Goal: Obtain resource: Download file/media

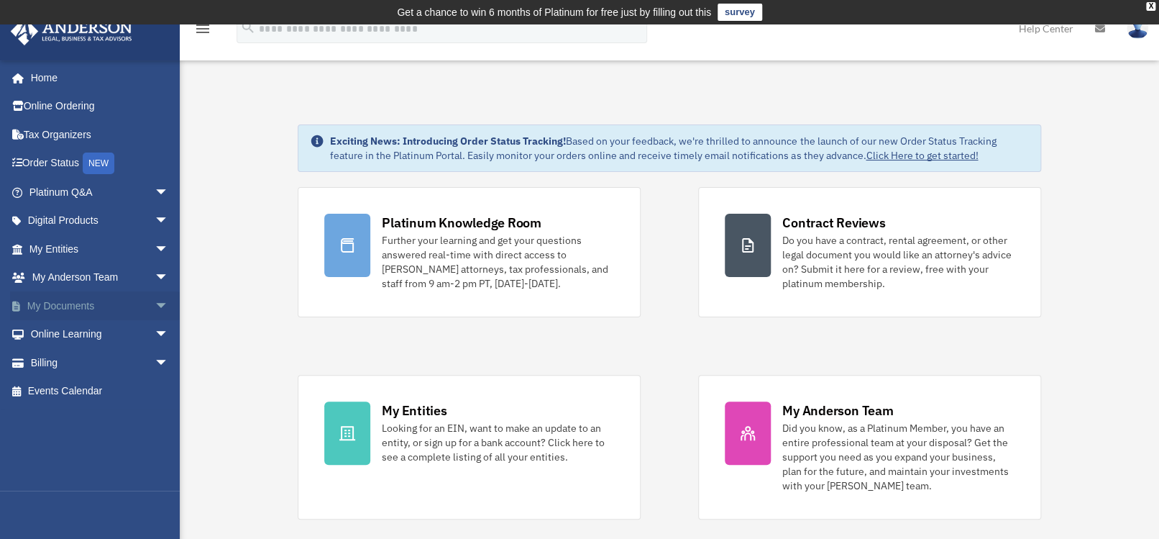
click at [58, 306] on link "My Documents arrow_drop_down" at bounding box center [100, 305] width 180 height 29
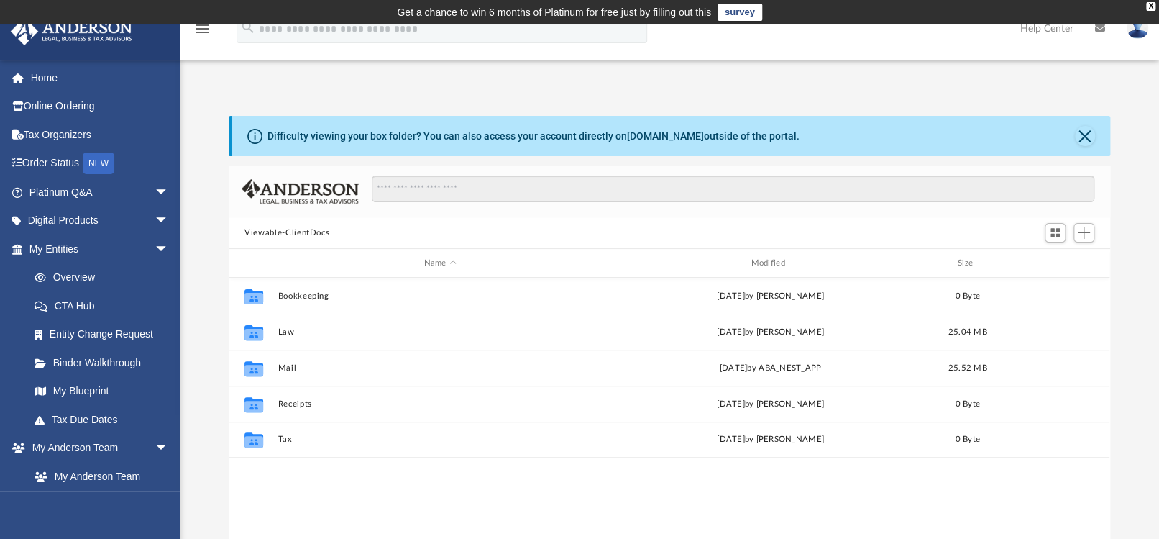
scroll to position [316, 870]
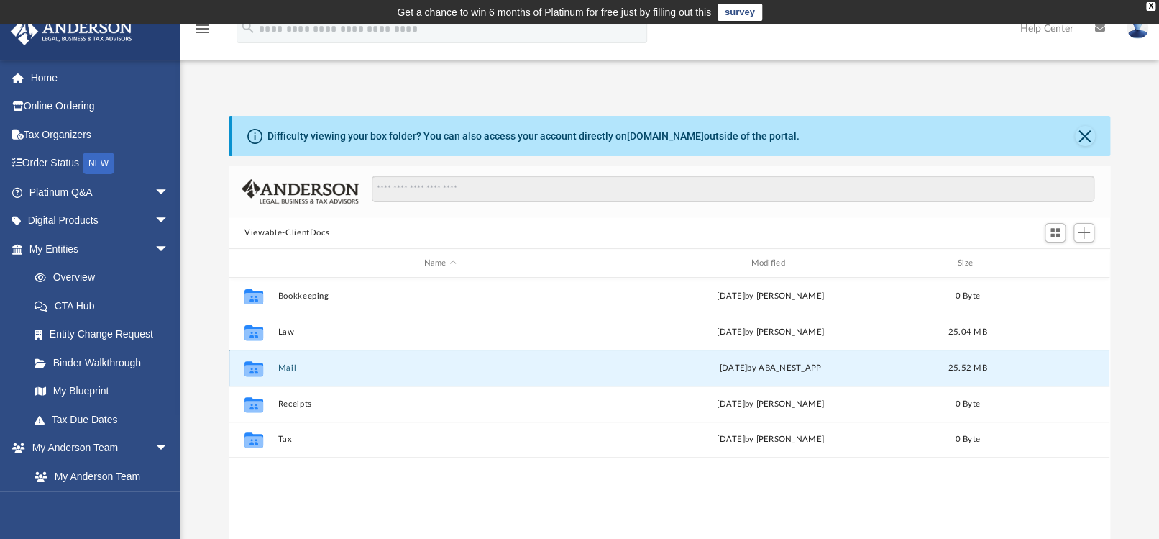
click at [291, 369] on button "Mail" at bounding box center [440, 367] width 324 height 9
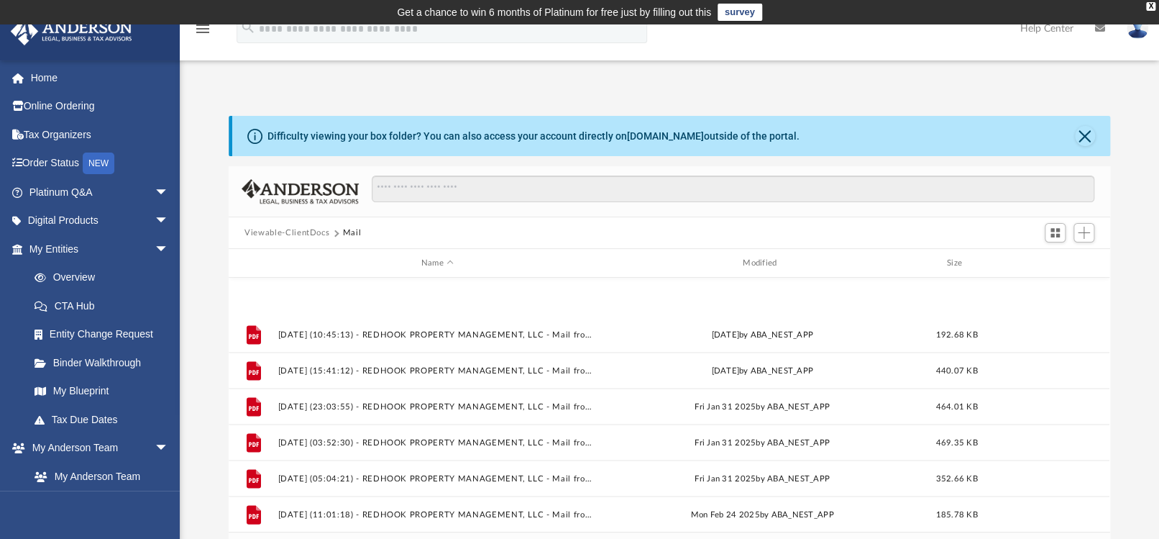
scroll to position [1544, 0]
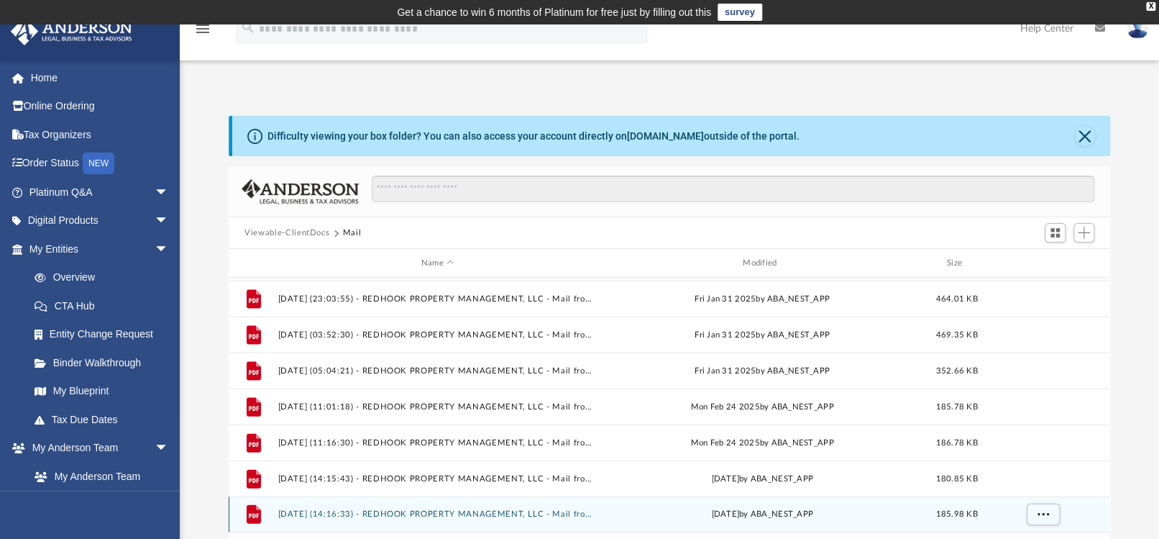
click at [420, 506] on div "File 2025.03.13 (14:16:33) - REDHOOK PROPERTY MANAGEMENT, LLC - Mail from Servi…" at bounding box center [669, 513] width 881 height 36
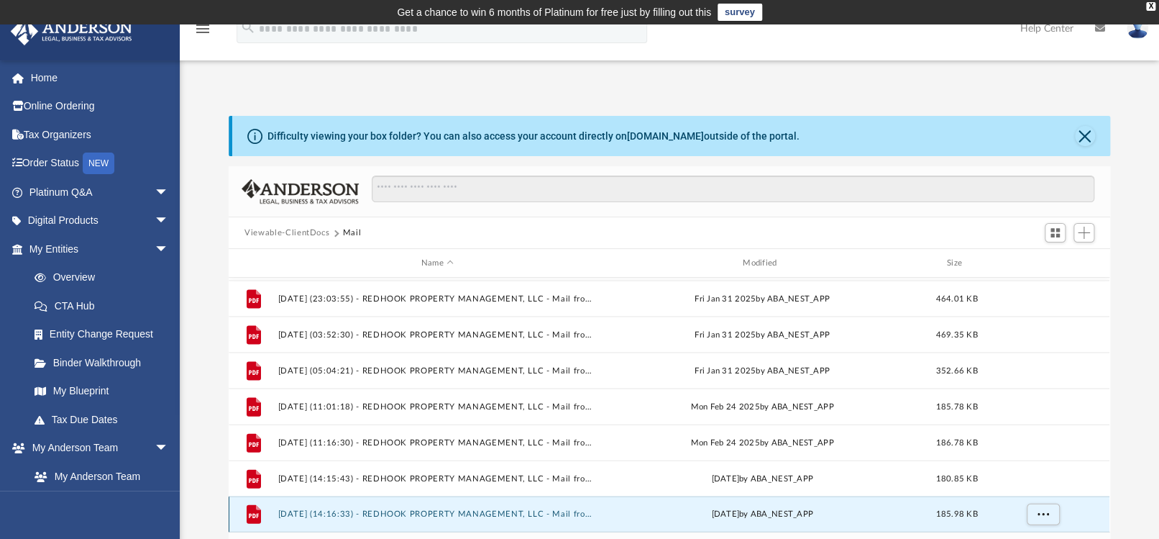
click at [421, 505] on div "File 2025.03.13 (14:16:33) - REDHOOK PROPERTY MANAGEMENT, LLC - Mail from Servi…" at bounding box center [669, 513] width 881 height 36
click at [255, 515] on icon "grid" at bounding box center [254, 515] width 10 height 4
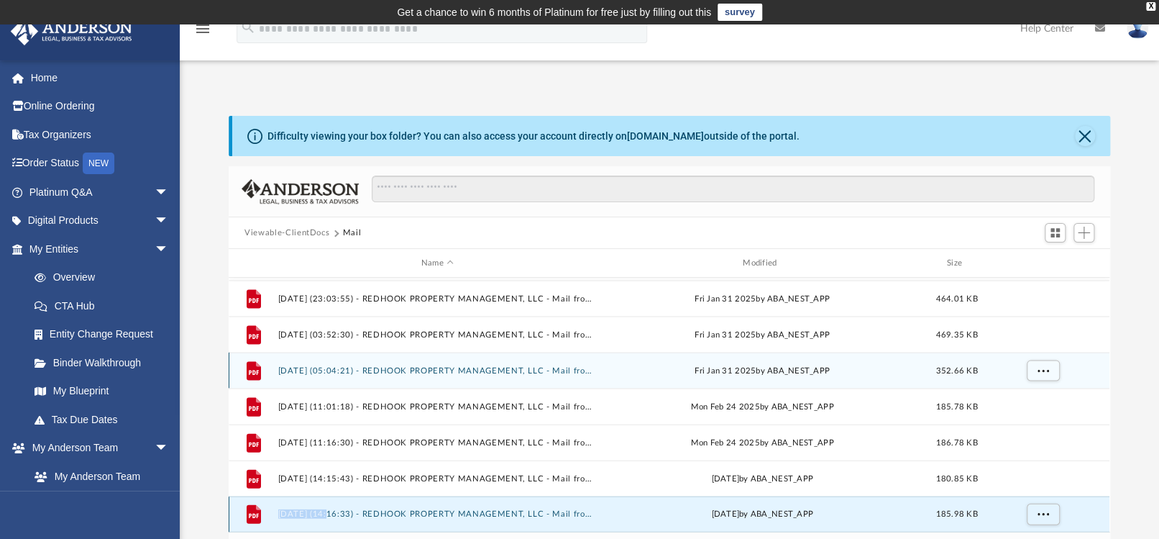
scroll to position [340, 0]
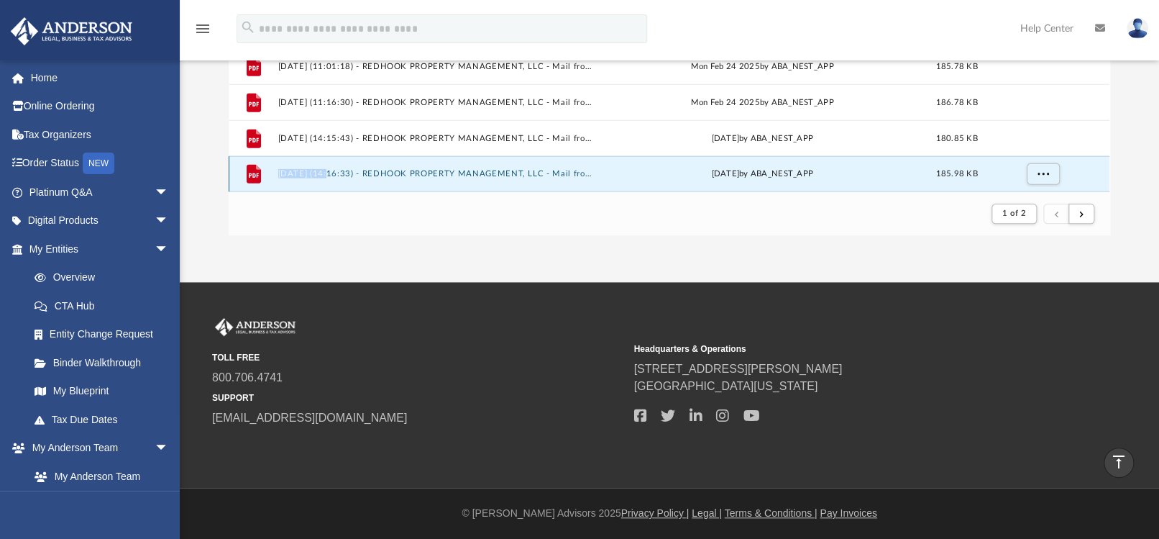
click at [333, 173] on button "2025.03.13 (14:16:33) - REDHOOK PROPERTY MANAGEMENT, LLC - Mail from Servion Co…" at bounding box center [437, 172] width 319 height 9
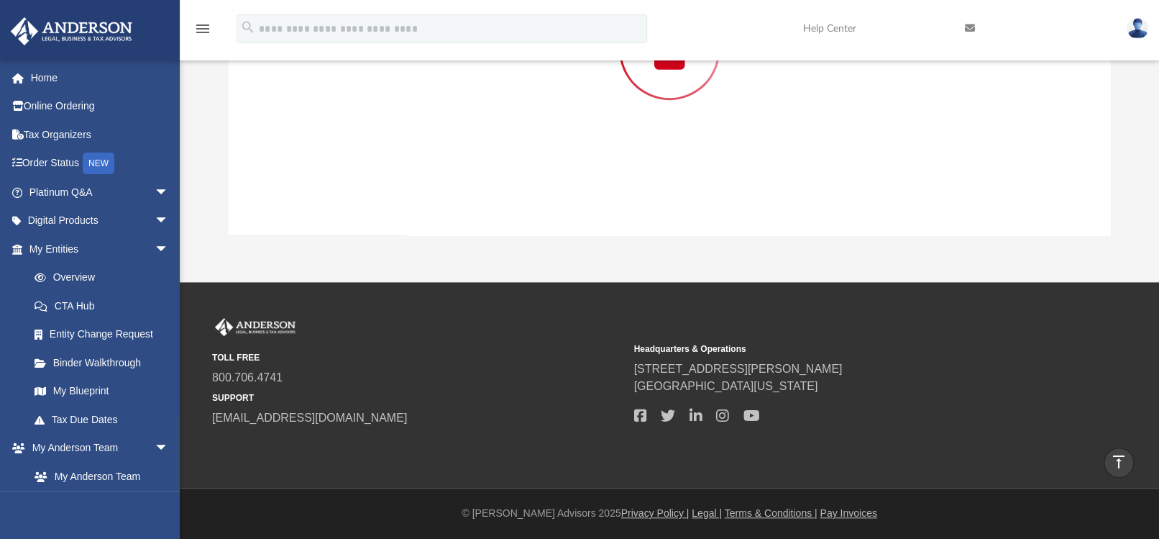
scroll to position [166, 0]
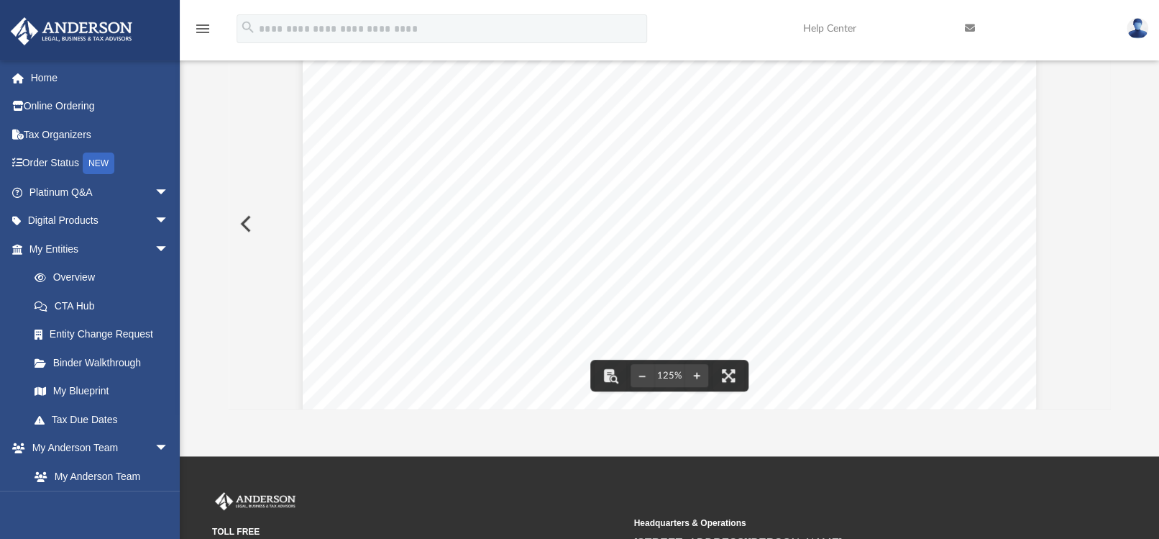
click at [249, 221] on button "Preview" at bounding box center [245, 223] width 32 height 40
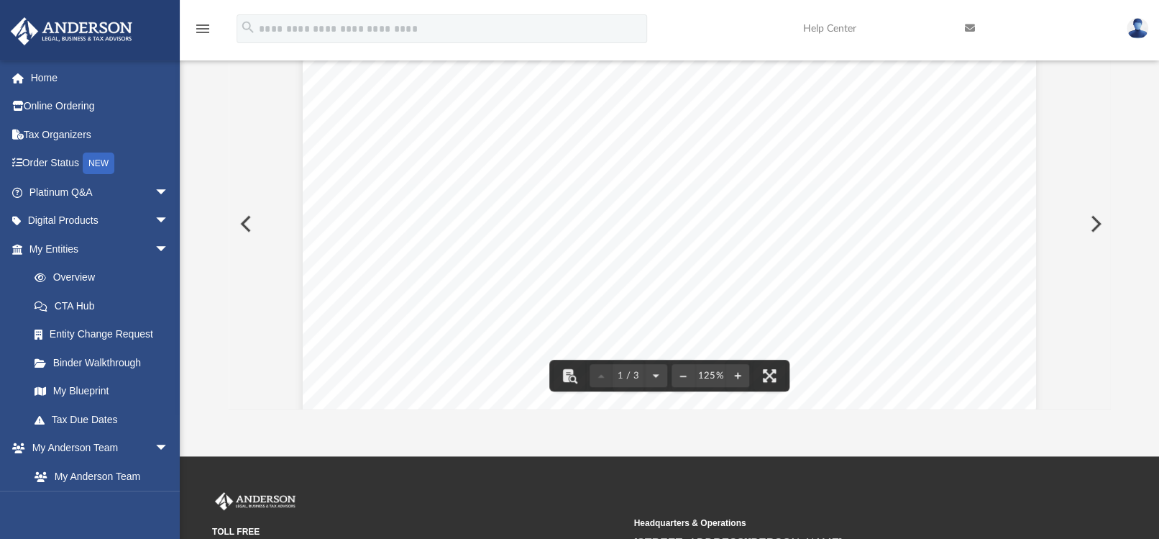
click at [1089, 214] on button "Preview" at bounding box center [1094, 223] width 32 height 40
click at [245, 221] on button "Preview" at bounding box center [245, 223] width 32 height 40
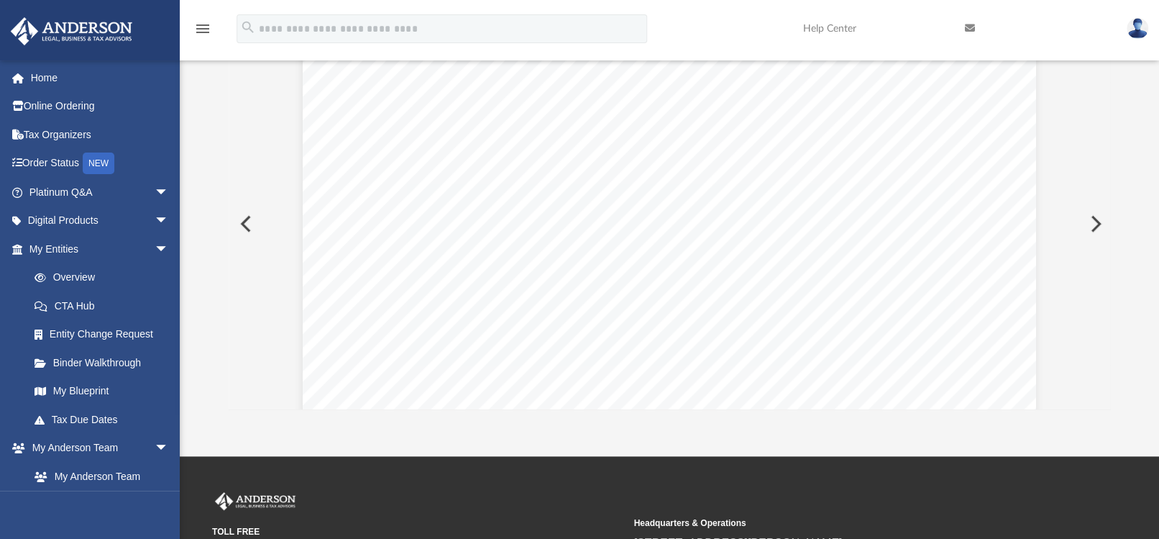
click at [244, 222] on button "Preview" at bounding box center [245, 223] width 32 height 40
click at [243, 223] on button "Preview" at bounding box center [245, 223] width 32 height 40
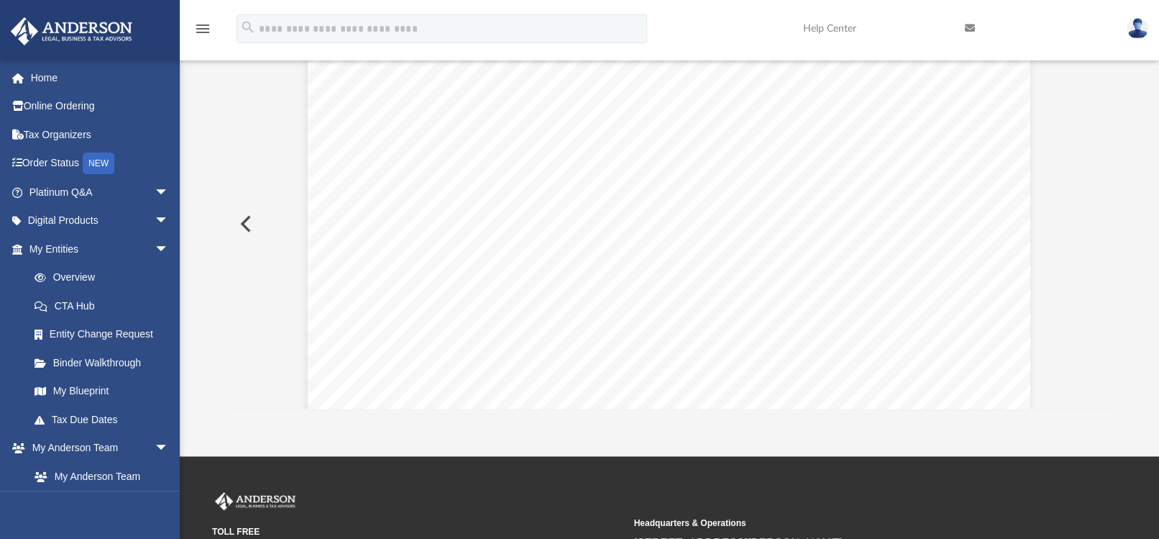
click at [243, 223] on button "Preview" at bounding box center [245, 223] width 32 height 40
click at [242, 224] on button "Preview" at bounding box center [245, 223] width 32 height 40
click at [52, 77] on link "Home" at bounding box center [100, 77] width 180 height 29
